Goal: Transaction & Acquisition: Purchase product/service

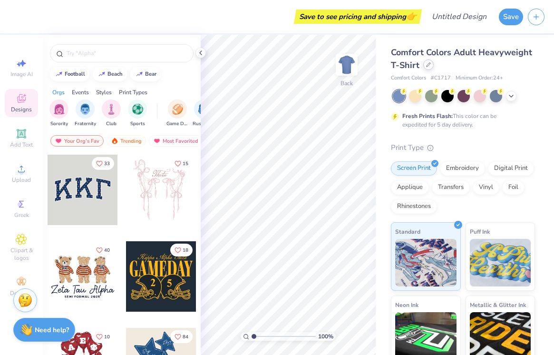
click at [431, 66] on div at bounding box center [428, 64] width 10 height 10
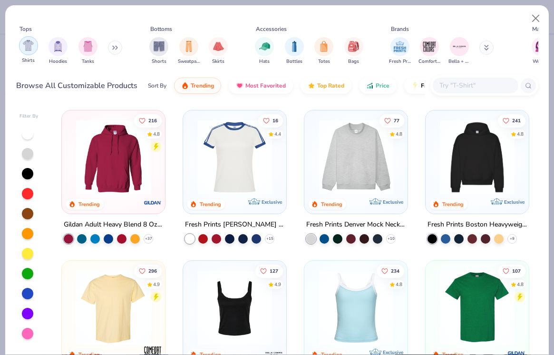
click at [29, 50] on img "filter for Shirts" at bounding box center [28, 45] width 11 height 11
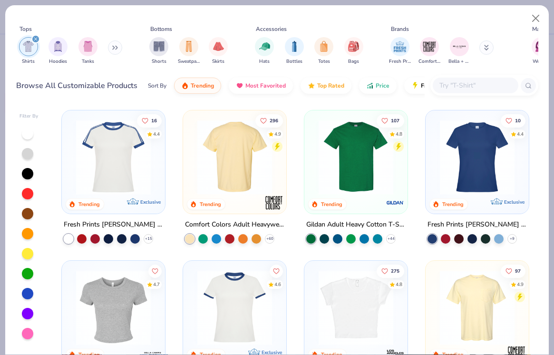
click at [192, 179] on img at bounding box center [150, 157] width 84 height 75
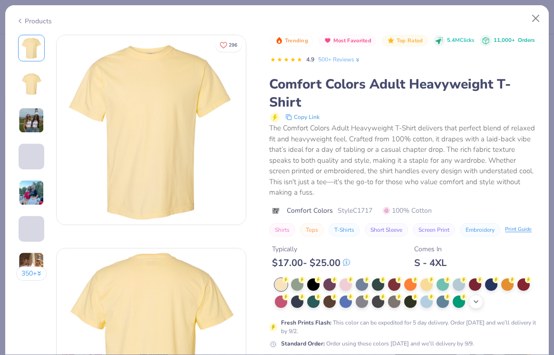
click at [477, 300] on polyline at bounding box center [476, 301] width 4 height 2
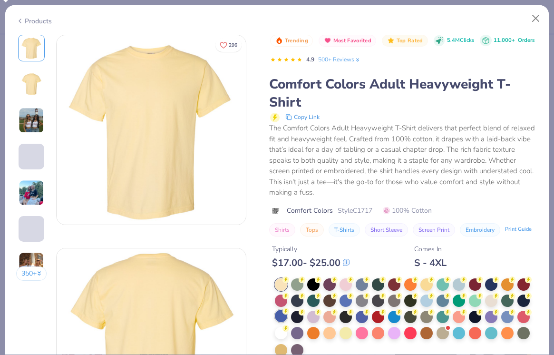
click at [284, 309] on div at bounding box center [281, 315] width 12 height 12
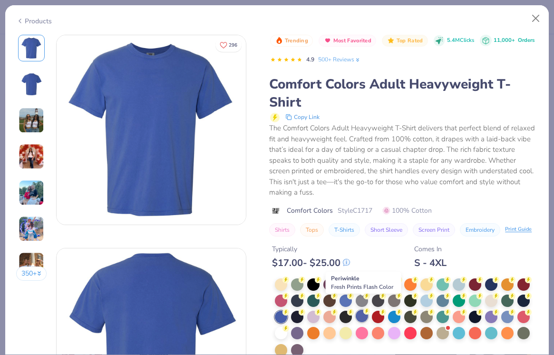
click at [363, 309] on div at bounding box center [361, 315] width 12 height 12
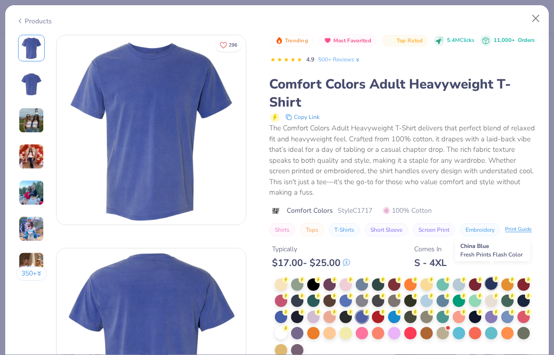
click at [491, 277] on div at bounding box center [491, 283] width 12 height 12
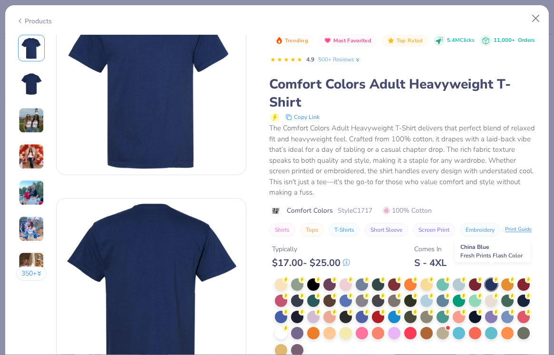
scroll to position [50, 0]
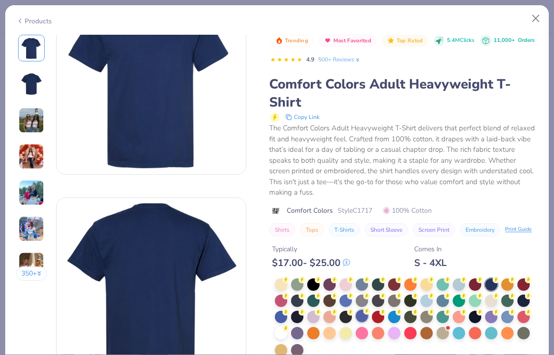
click at [362, 309] on div at bounding box center [361, 315] width 12 height 12
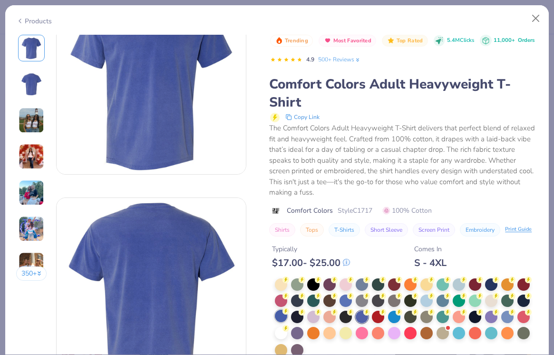
click at [279, 309] on div at bounding box center [281, 315] width 12 height 12
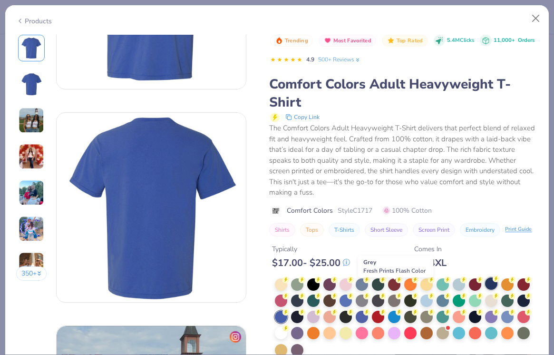
scroll to position [140, 0]
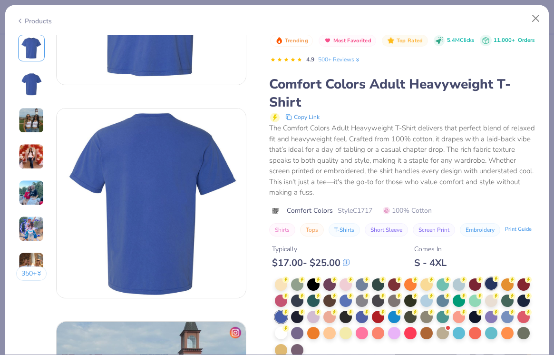
click at [492, 277] on div at bounding box center [491, 283] width 12 height 12
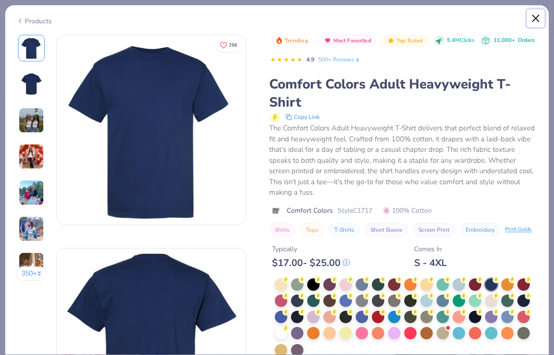
click at [532, 14] on button "Close" at bounding box center [536, 19] width 18 height 18
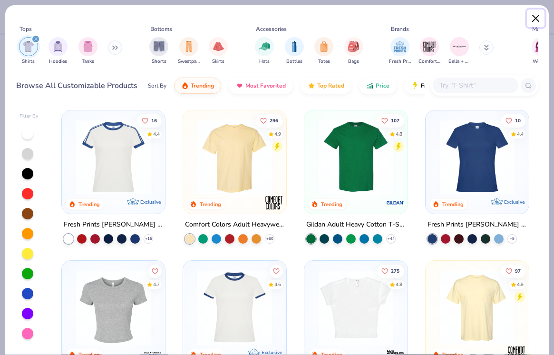
click at [530, 19] on button "Close" at bounding box center [536, 19] width 18 height 18
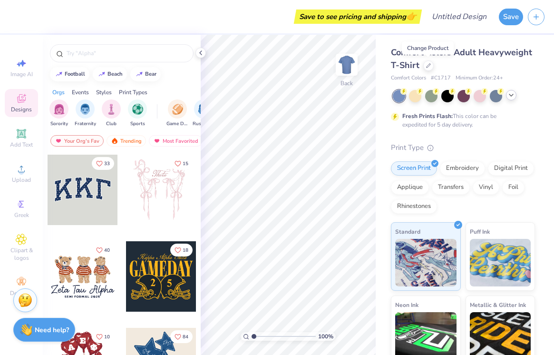
click at [509, 98] on icon at bounding box center [511, 95] width 8 height 8
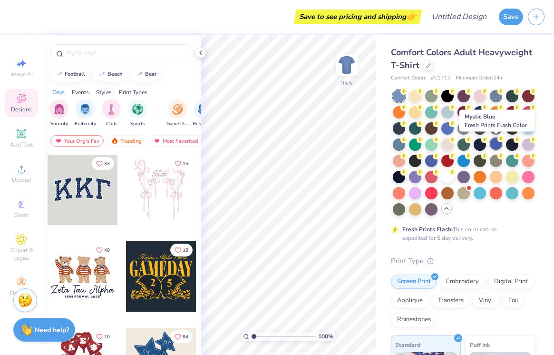
click at [497, 142] on icon at bounding box center [500, 138] width 7 height 7
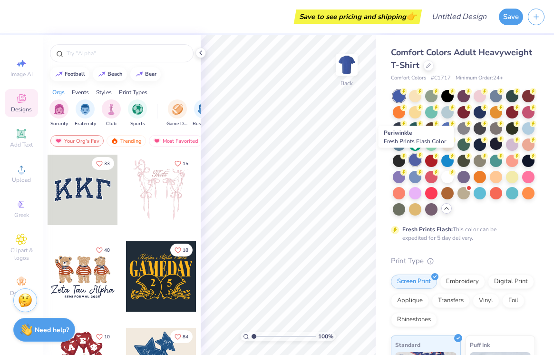
click at [414, 160] on div at bounding box center [415, 160] width 12 height 12
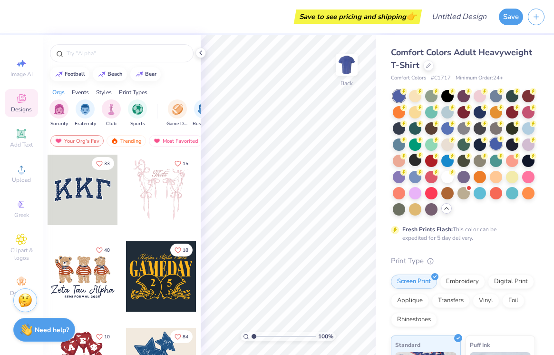
click at [499, 143] on div at bounding box center [495, 143] width 12 height 12
click at [482, 111] on div at bounding box center [479, 111] width 12 height 12
